Goal: Transaction & Acquisition: Obtain resource

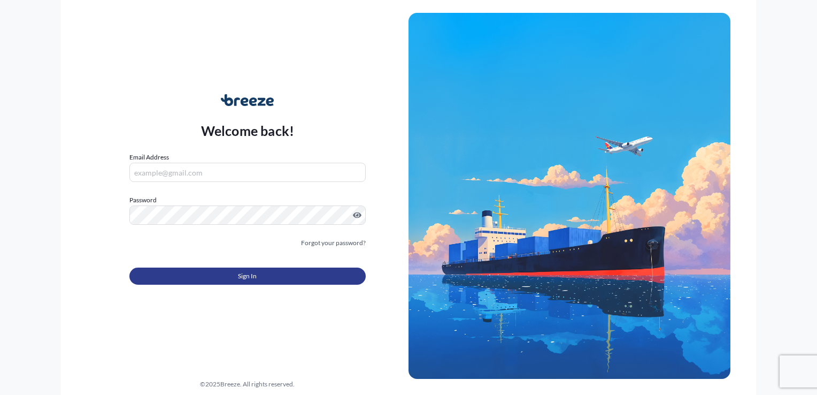
type input "[EMAIL_ADDRESS][DOMAIN_NAME]"
click at [267, 271] on button "Sign In" at bounding box center [247, 275] width 236 height 17
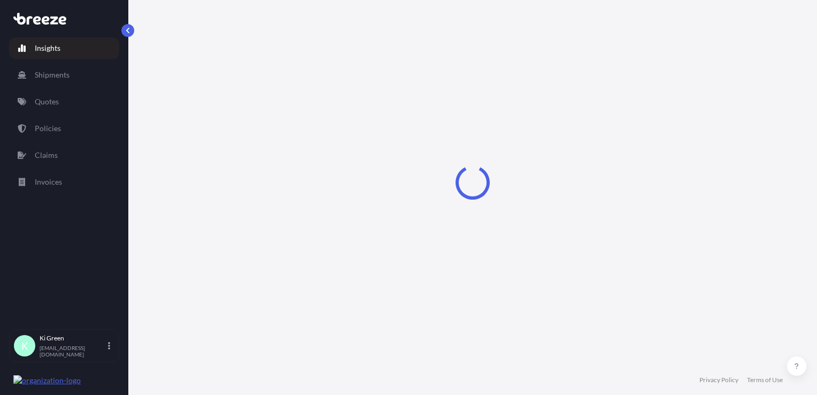
select select "2025"
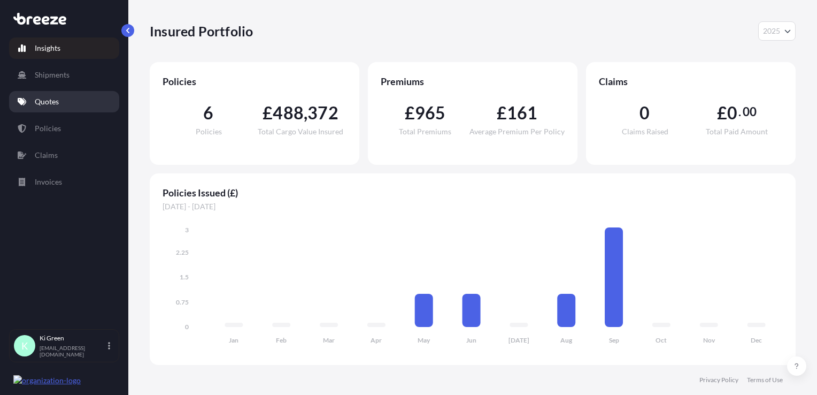
click at [34, 110] on link "Quotes" at bounding box center [64, 101] width 110 height 21
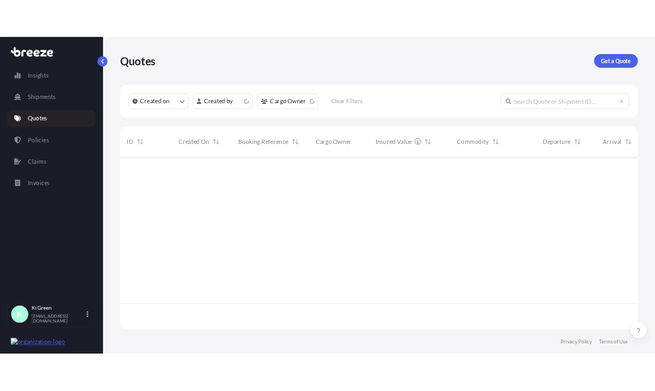
scroll to position [213, 637]
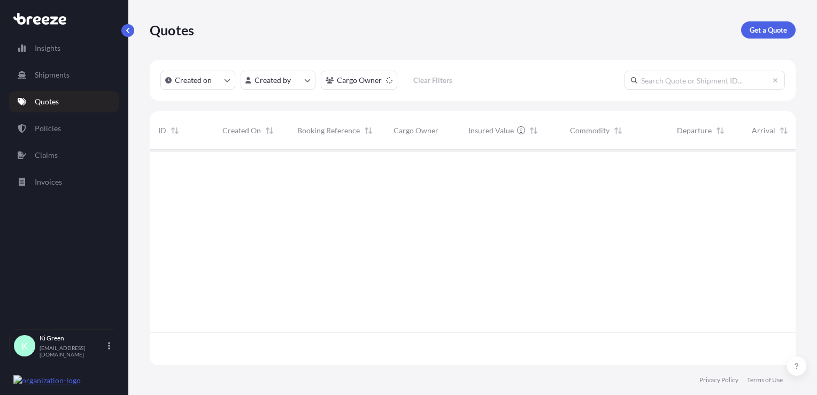
click at [779, 32] on p "Get a Quote" at bounding box center [768, 30] width 37 height 11
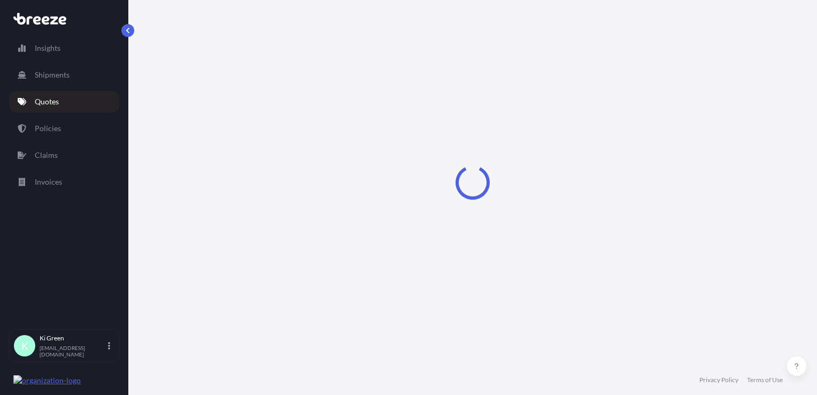
select select "Sea"
select select "1"
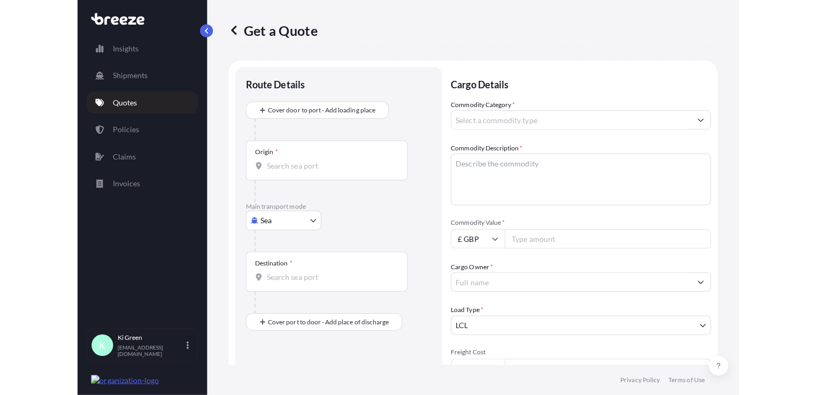
scroll to position [16, 0]
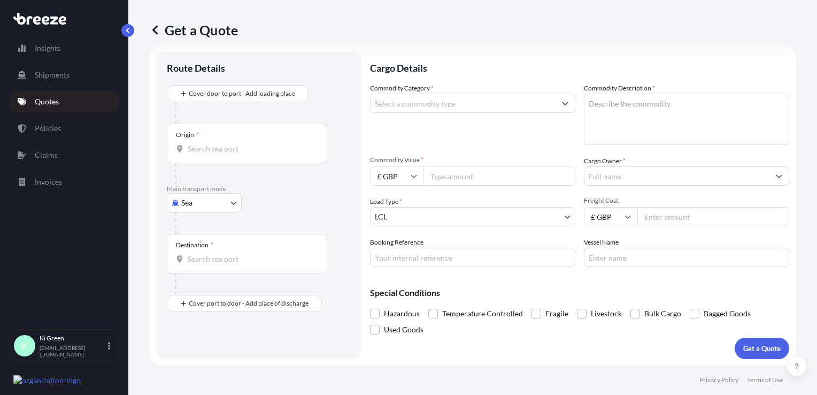
click at [462, 104] on input "Commodity Category *" at bounding box center [462, 103] width 185 height 19
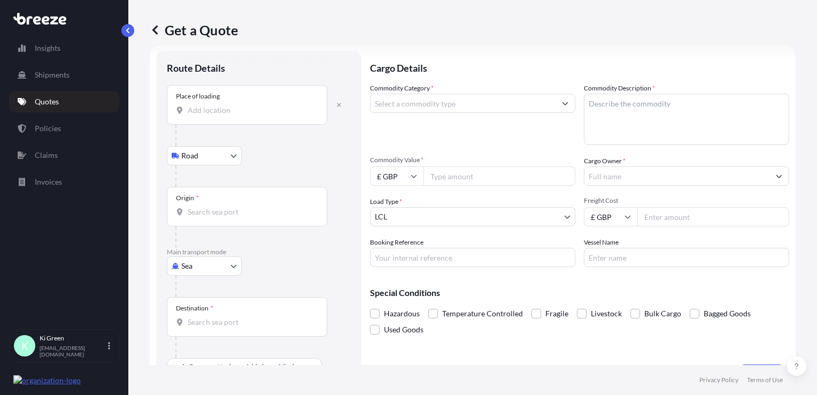
click at [203, 116] on div "Place of loading" at bounding box center [247, 105] width 160 height 40
click at [203, 115] on input "Place of loading" at bounding box center [251, 110] width 126 height 11
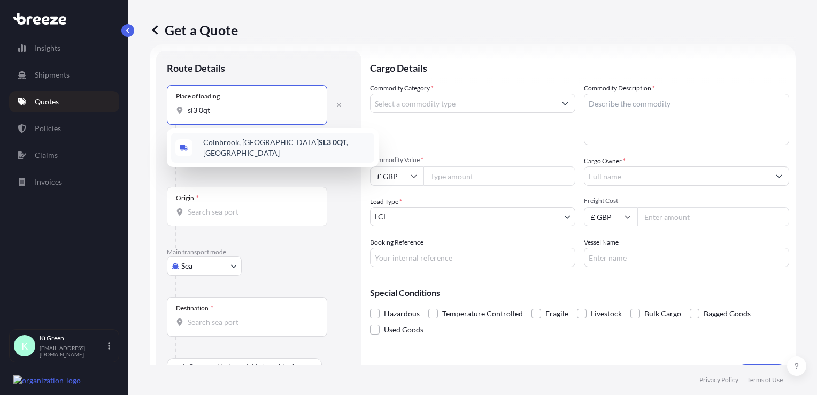
click at [250, 149] on span "Colnbrook, Slough SL3 0QT , [GEOGRAPHIC_DATA]" at bounding box center [286, 147] width 167 height 21
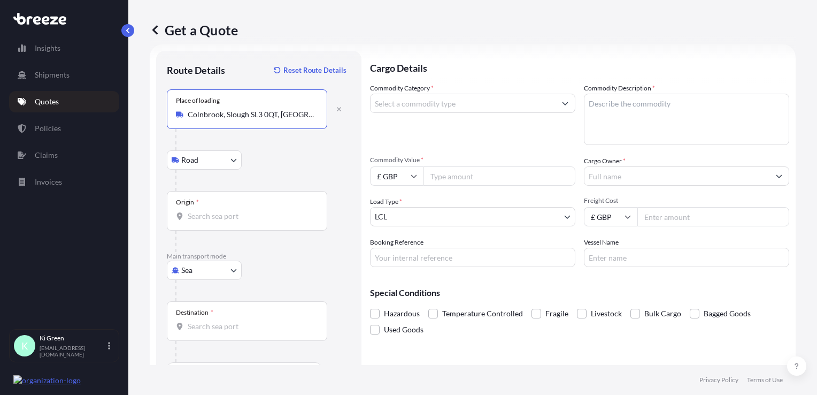
type input "Colnbrook, Slough SL3 0QT, [GEOGRAPHIC_DATA]"
click at [235, 222] on div "Origin *" at bounding box center [247, 211] width 160 height 40
click at [235, 221] on input "Origin *" at bounding box center [251, 216] width 126 height 11
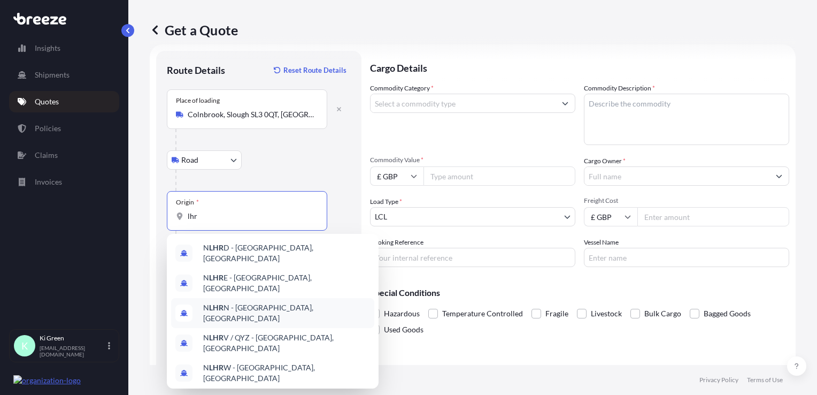
click at [246, 298] on div "N LHR N - [GEOGRAPHIC_DATA], [GEOGRAPHIC_DATA]" at bounding box center [272, 313] width 203 height 30
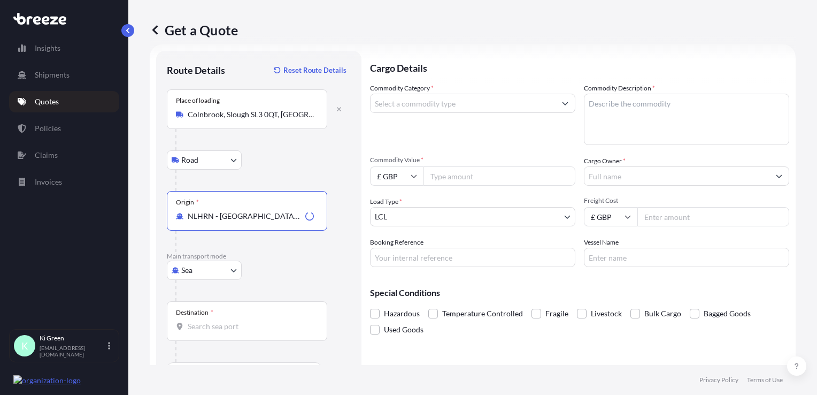
type input "NLHRN - [GEOGRAPHIC_DATA], [GEOGRAPHIC_DATA]"
click at [219, 267] on body "0 options available. 5 options available. 0 options available. 1 option availab…" at bounding box center [408, 197] width 817 height 395
click at [194, 319] on span "Air" at bounding box center [192, 316] width 11 height 11
select select "Air"
click at [214, 117] on input "Place of loading" at bounding box center [251, 114] width 126 height 11
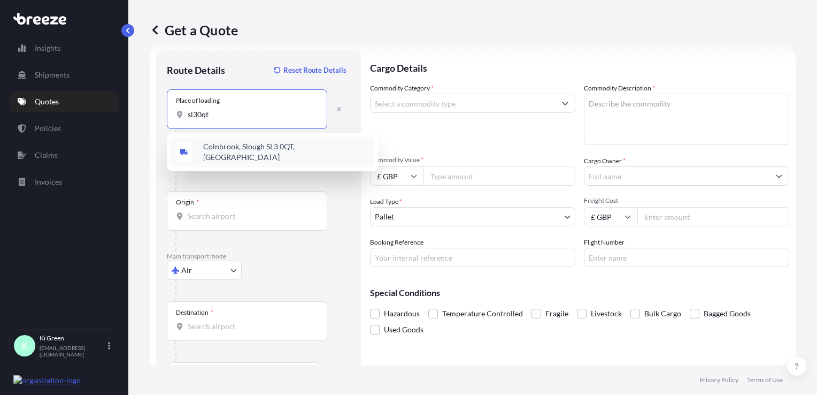
click at [217, 143] on div "Colnbrook, Slough SL3 0QT, [GEOGRAPHIC_DATA]" at bounding box center [272, 152] width 203 height 30
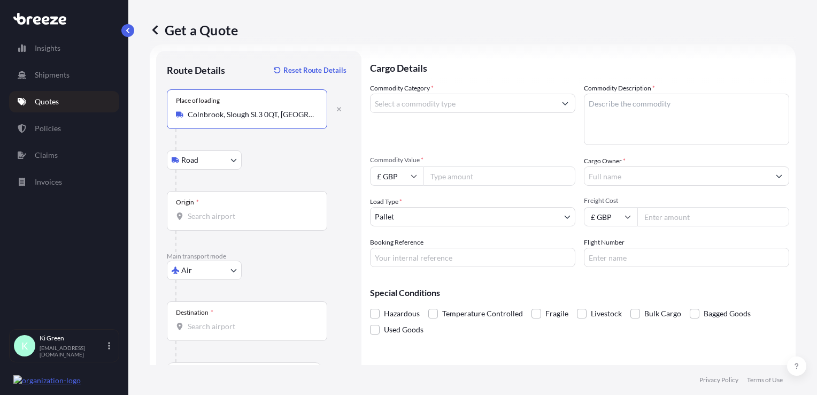
type input "Colnbrook, Slough SL3 0QT, [GEOGRAPHIC_DATA]"
click at [212, 205] on div "Origin *" at bounding box center [247, 211] width 160 height 40
click at [212, 211] on input "Origin *" at bounding box center [251, 216] width 126 height 11
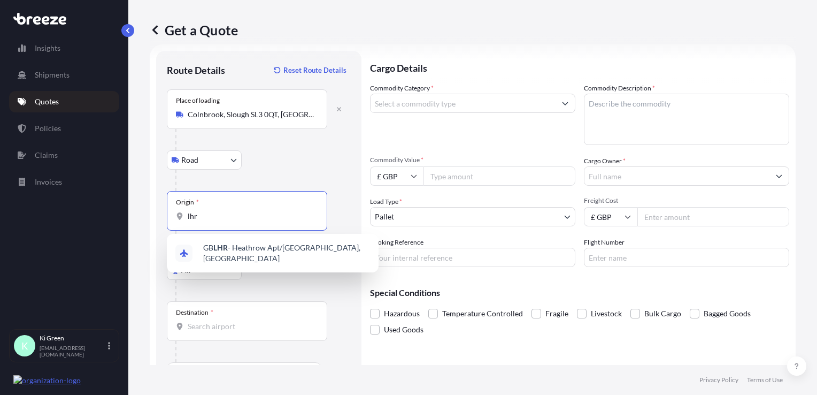
type input "lhr"
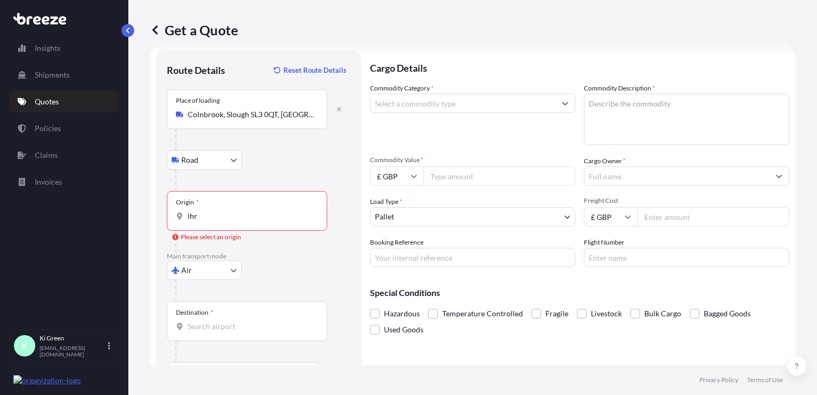
click at [205, 207] on div "Origin * lhr" at bounding box center [247, 211] width 160 height 40
click at [205, 211] on input "lhr" at bounding box center [251, 216] width 126 height 11
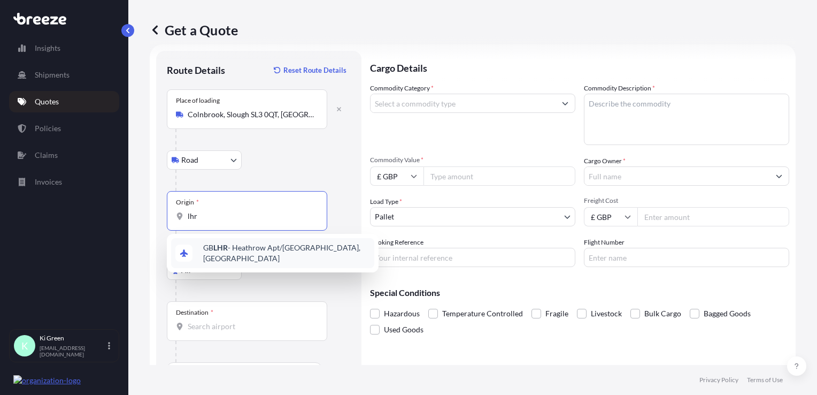
click at [220, 259] on div "GB LHR - Heathrow Apt/[GEOGRAPHIC_DATA], [GEOGRAPHIC_DATA]" at bounding box center [272, 253] width 203 height 30
type input "GBLHR - Heathrow Apt/[GEOGRAPHIC_DATA], [GEOGRAPHIC_DATA]"
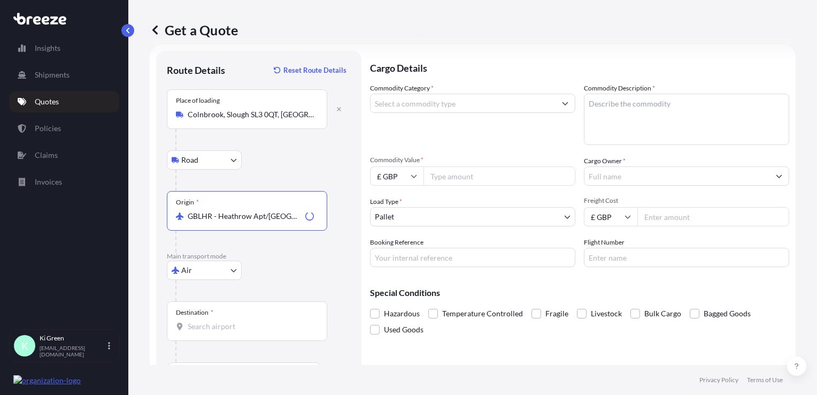
click at [213, 316] on div "Destination *" at bounding box center [247, 321] width 160 height 40
click at [213, 321] on input "Destination *" at bounding box center [251, 326] width 126 height 11
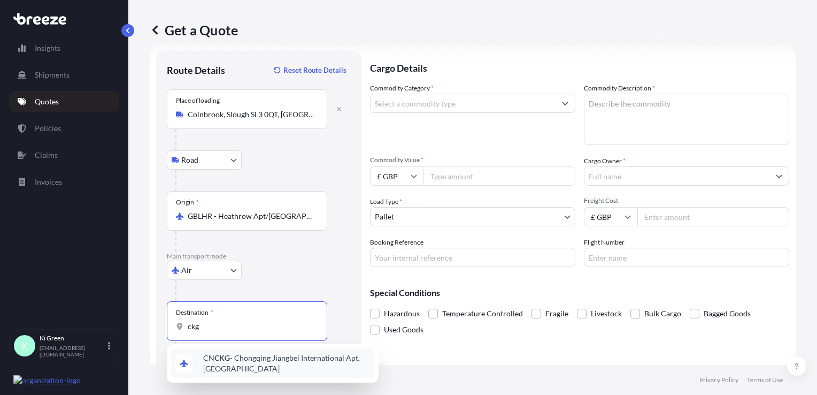
click at [258, 360] on span "CN CKG - [GEOGRAPHIC_DATA] Jiangbei International Apt, [GEOGRAPHIC_DATA]" at bounding box center [286, 362] width 167 height 21
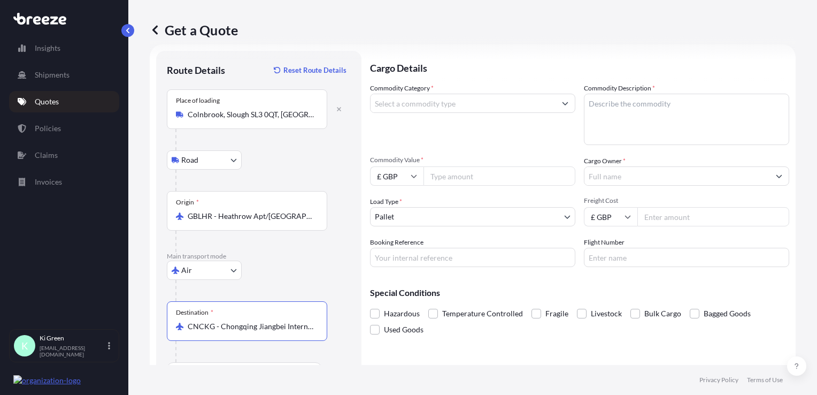
type input "CNCKG - Chongqing Jiangbei International Apt, [GEOGRAPHIC_DATA]"
click at [320, 281] on div at bounding box center [262, 290] width 175 height 21
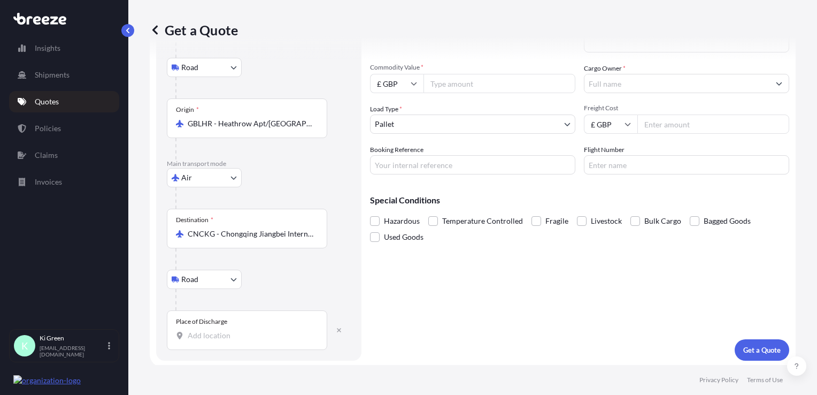
scroll to position [109, 0]
click at [224, 322] on div "Place of Discharge" at bounding box center [201, 320] width 51 height 9
click at [224, 329] on input "Place of Discharge" at bounding box center [251, 334] width 126 height 11
paste input "[GEOGRAPHIC_DATA]"
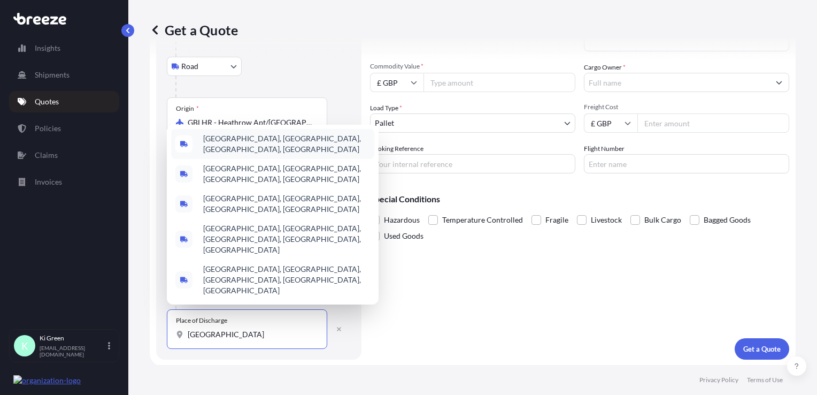
click at [264, 155] on span "[GEOGRAPHIC_DATA], [GEOGRAPHIC_DATA], [GEOGRAPHIC_DATA], [GEOGRAPHIC_DATA]" at bounding box center [286, 143] width 167 height 21
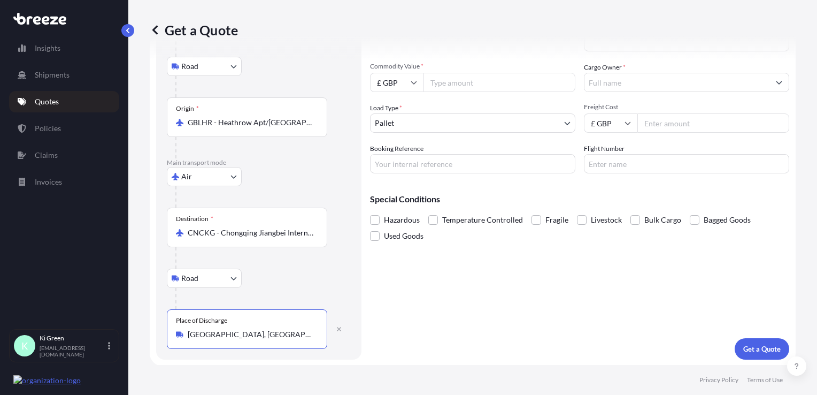
type input "[GEOGRAPHIC_DATA], [GEOGRAPHIC_DATA], [GEOGRAPHIC_DATA], [GEOGRAPHIC_DATA]"
click at [321, 282] on div "Road Road Rail" at bounding box center [259, 277] width 184 height 19
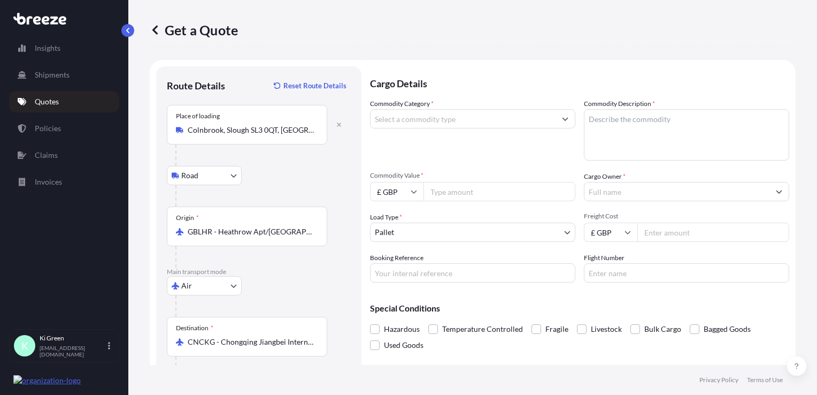
click at [438, 194] on input "Commodity Value *" at bounding box center [499, 191] width 152 height 19
type input "1000"
click at [470, 161] on div "Commodity Category * Commodity Description * Commodity Value * £ GBP 1000 Cargo…" at bounding box center [579, 190] width 419 height 184
click at [444, 120] on input "Commodity Category *" at bounding box center [462, 118] width 185 height 19
type input "s"
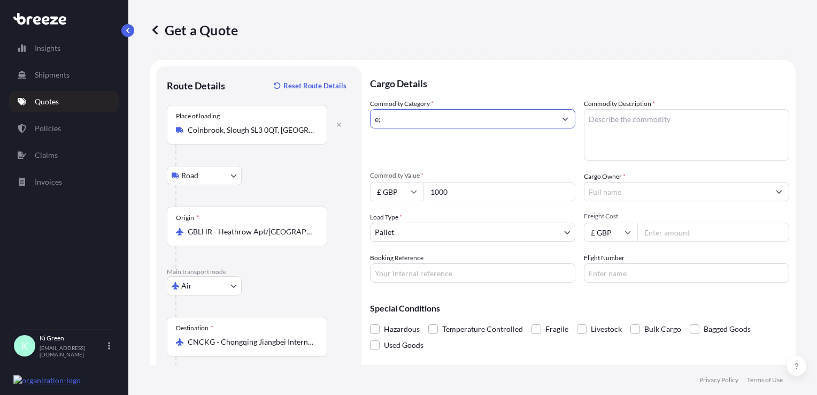
type input "e"
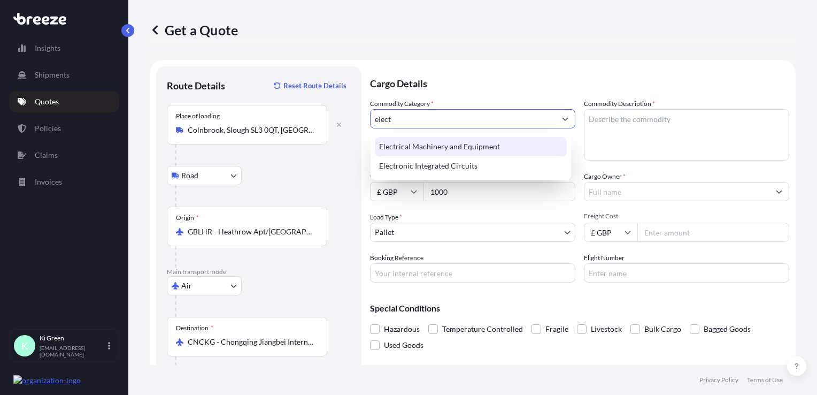
click at [442, 144] on div "Electrical Machinery and Equipment" at bounding box center [471, 146] width 192 height 19
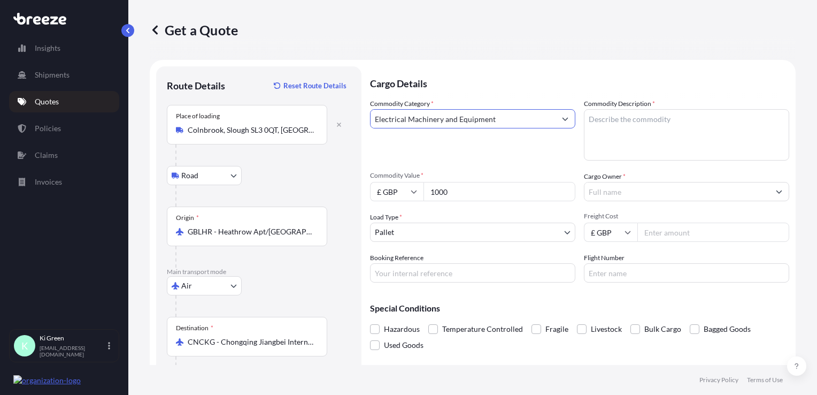
type input "Electrical Machinery and Equipment"
click at [620, 136] on textarea "Commodity Description *" at bounding box center [686, 134] width 205 height 51
type textarea "SPARE PARTS"
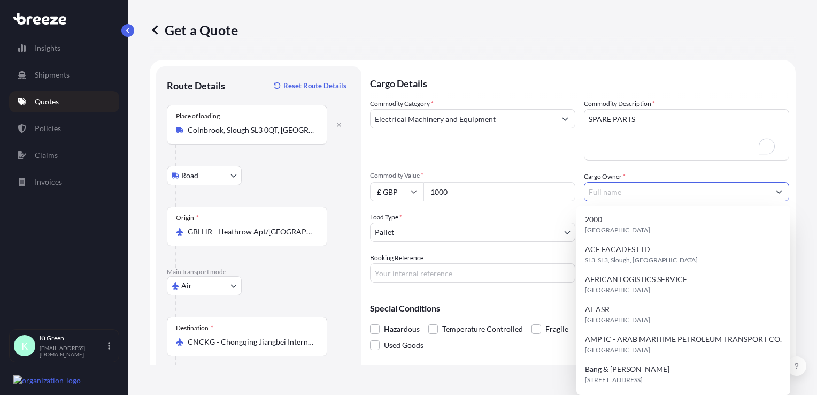
click at [602, 196] on input "Cargo Owner *" at bounding box center [676, 191] width 185 height 19
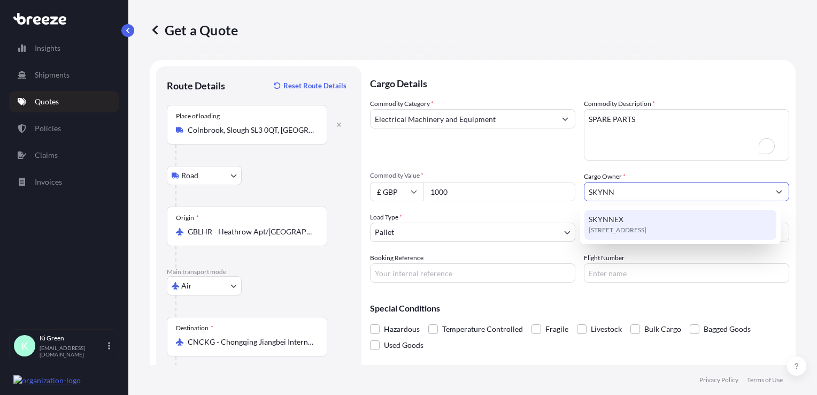
click at [607, 232] on span "[STREET_ADDRESS]" at bounding box center [618, 230] width 58 height 11
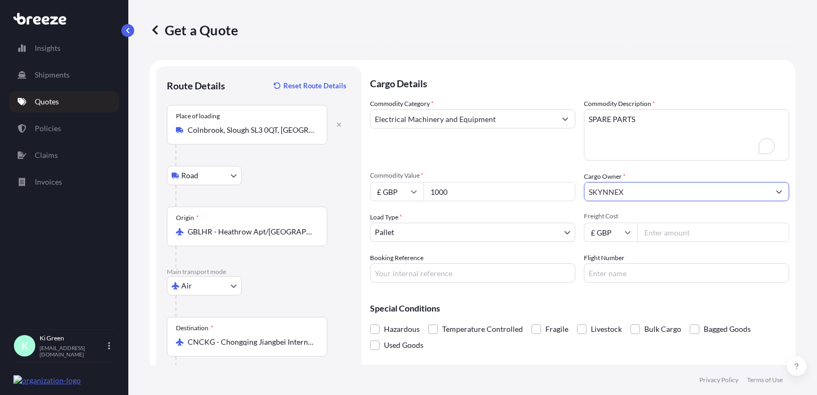
type input "SKYNNEX"
click at [669, 223] on input "Freight Cost" at bounding box center [713, 231] width 152 height 19
click at [660, 235] on input "Freight Cost" at bounding box center [713, 231] width 152 height 19
click at [660, 229] on input "Freight Cost" at bounding box center [713, 231] width 152 height 19
type input "550"
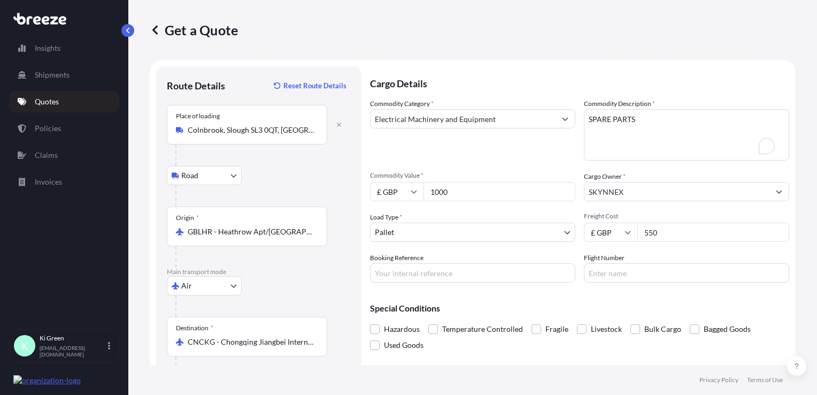
click at [458, 258] on div "Booking Reference" at bounding box center [472, 267] width 205 height 30
click at [458, 273] on input "Booking Reference" at bounding box center [472, 272] width 205 height 19
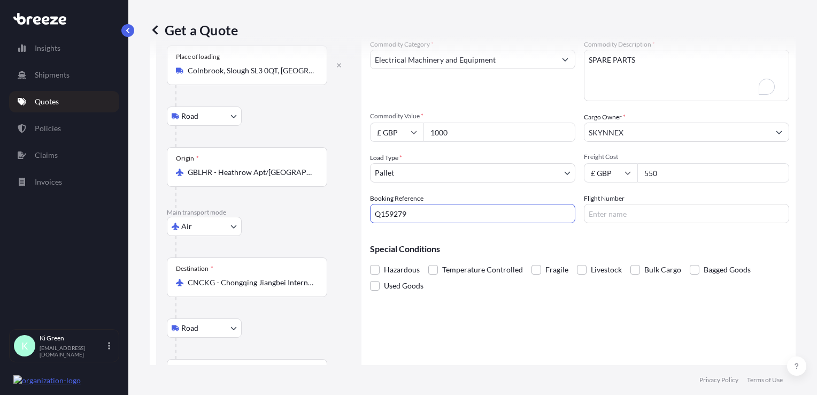
scroll to position [109, 0]
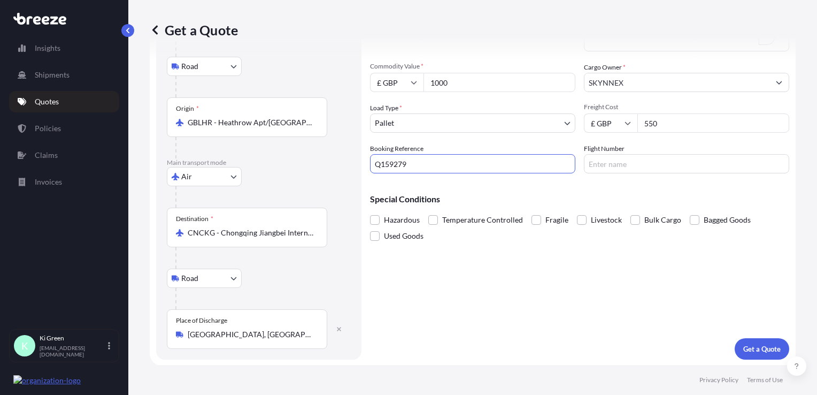
type input "Q159279"
click at [744, 348] on p "Get a Quote" at bounding box center [761, 348] width 37 height 11
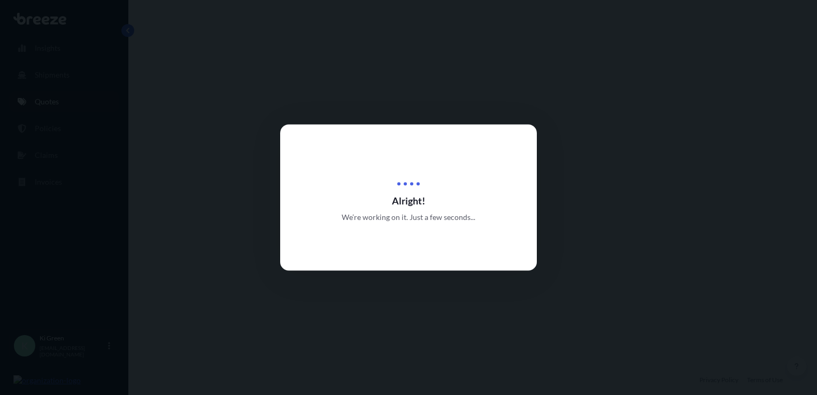
select select "Road"
select select "Air"
select select "Road"
select select "1"
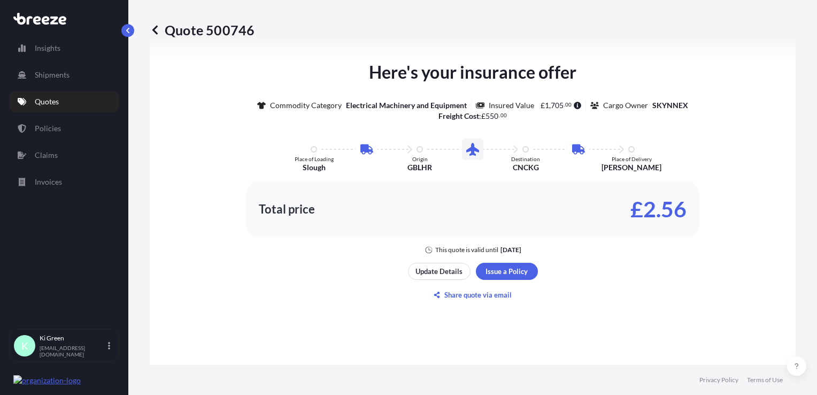
scroll to position [747, 0]
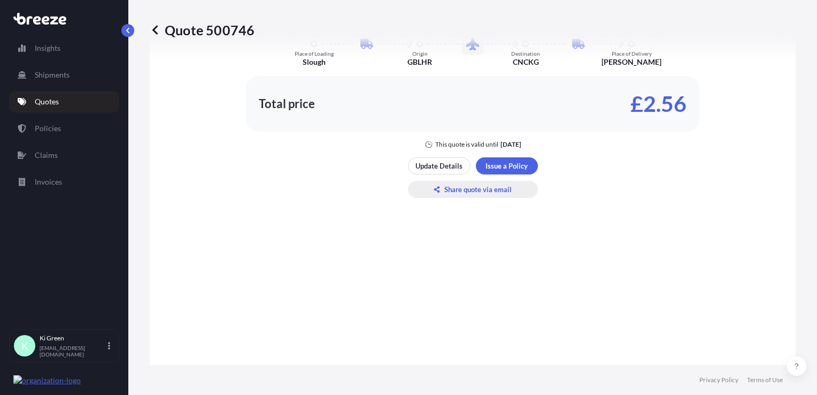
click at [460, 185] on p "Share quote via email" at bounding box center [477, 189] width 67 height 11
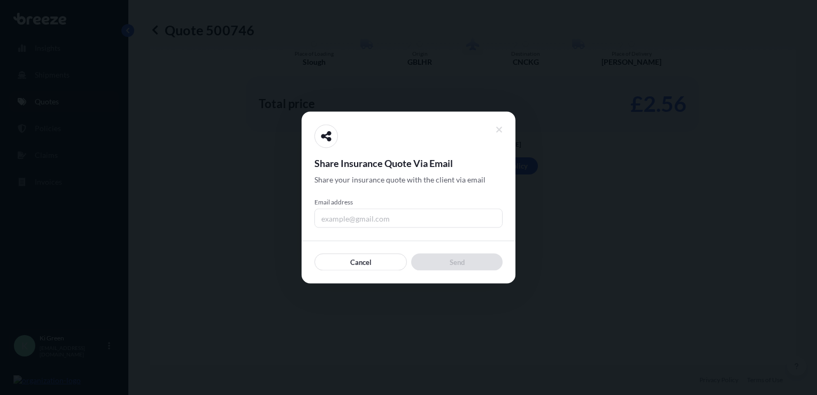
click at [387, 214] on input "Email address" at bounding box center [408, 217] width 188 height 19
type input "[EMAIL_ADDRESS][DOMAIN_NAME]"
